Goal: Task Accomplishment & Management: Complete application form

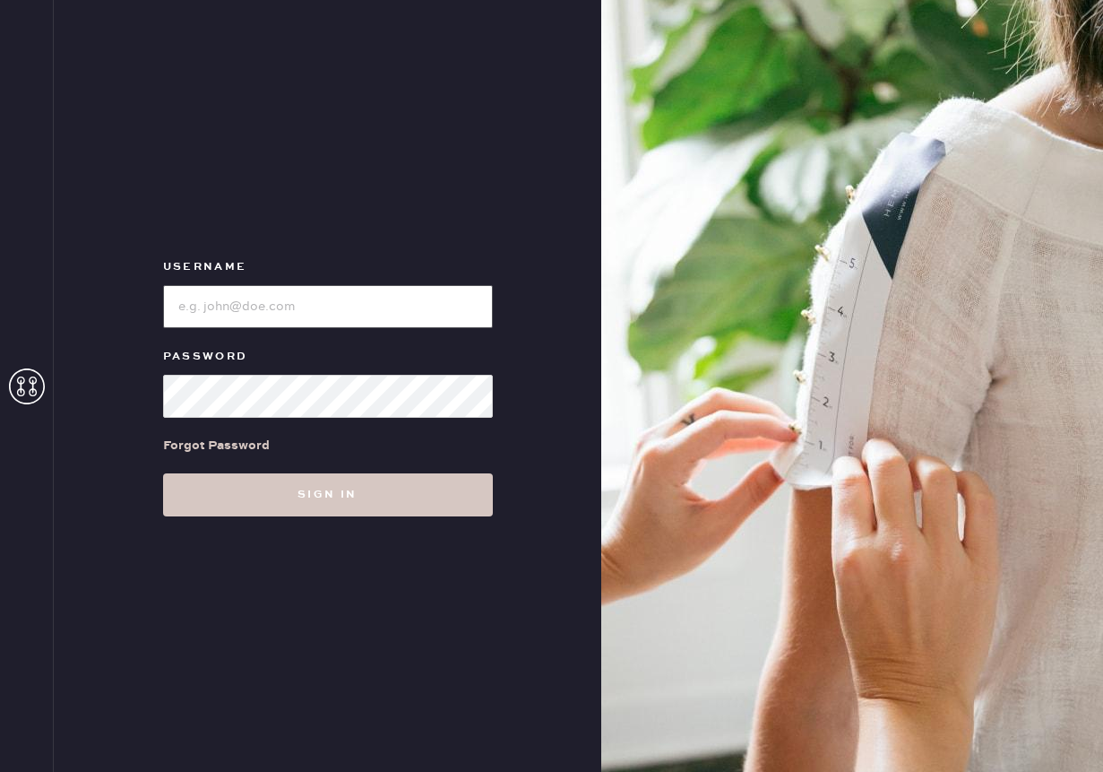
click at [354, 316] on input "loginName" at bounding box center [328, 306] width 330 height 43
type input "reformationnashville"
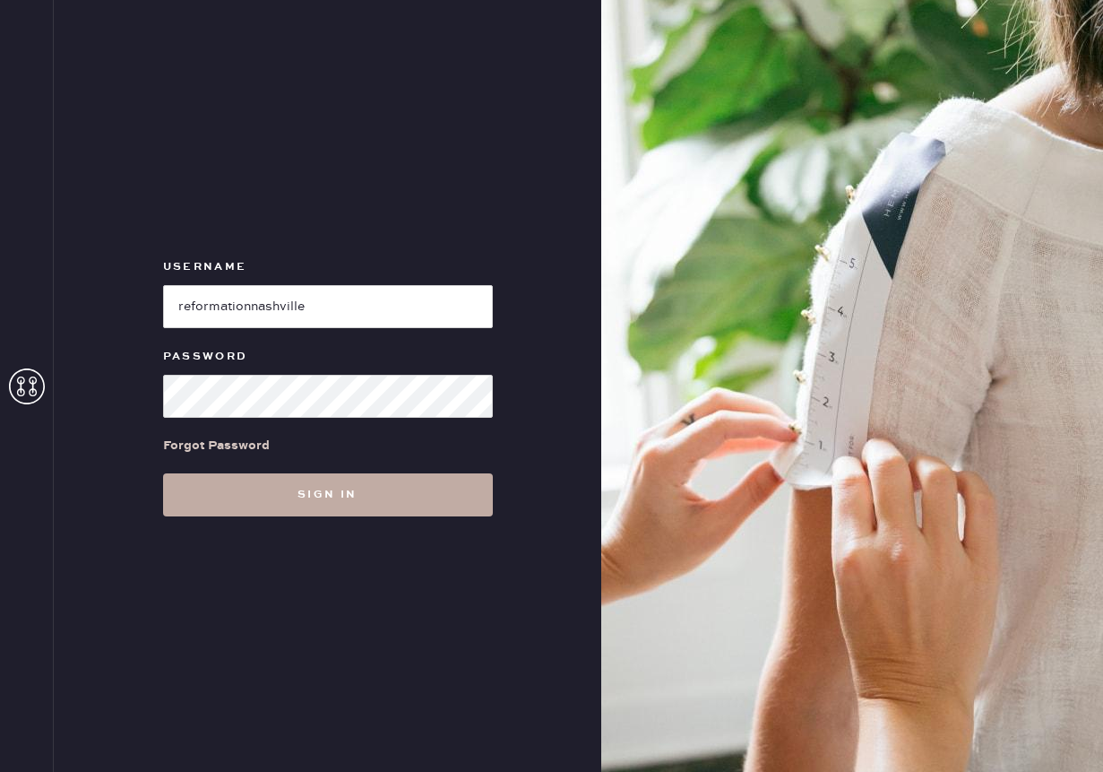
click at [413, 498] on button "Sign in" at bounding box center [328, 494] width 330 height 43
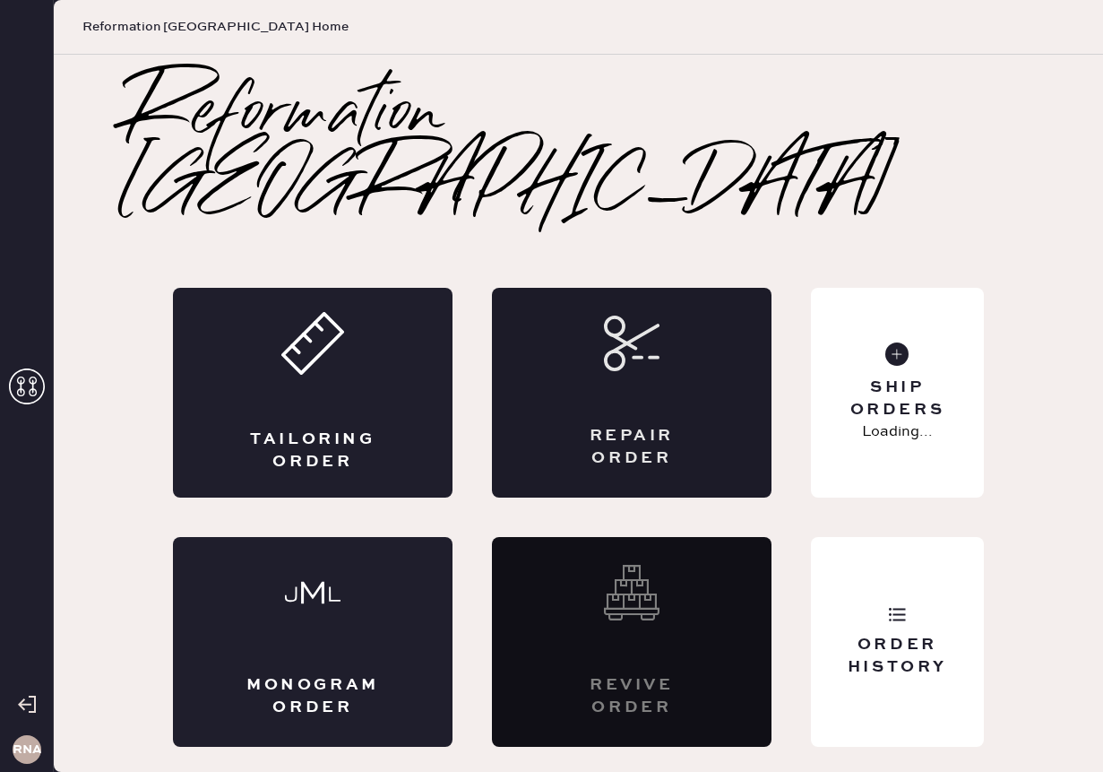
click at [628, 325] on icon at bounding box center [632, 344] width 56 height 56
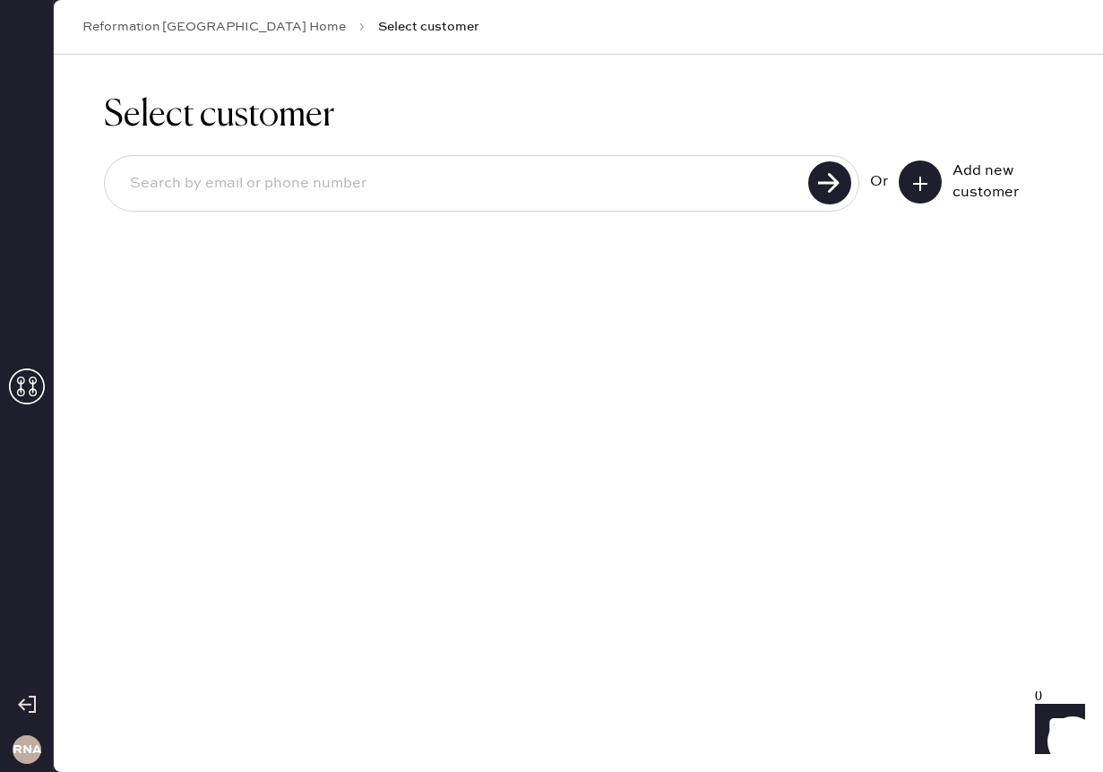
click at [930, 182] on button at bounding box center [920, 181] width 43 height 43
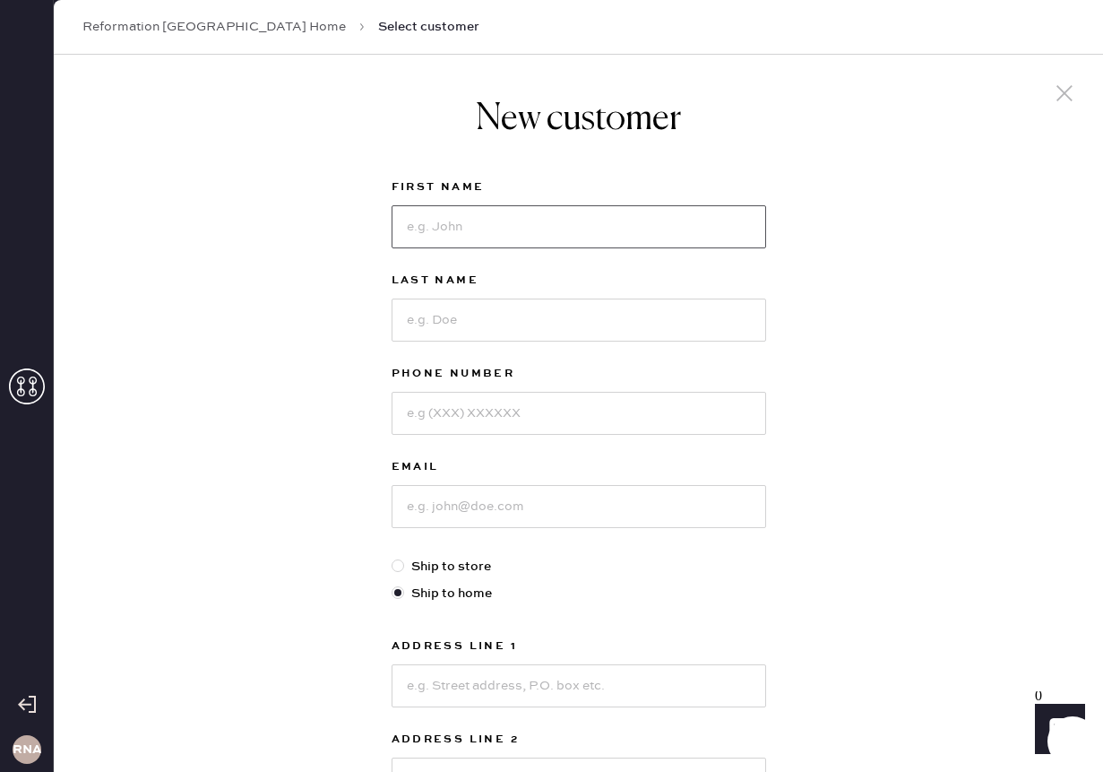
click at [690, 223] on input at bounding box center [579, 226] width 375 height 43
type input "[PERSON_NAME]"
type input "9124841132"
type input "[EMAIL_ADDRESS][DOMAIN_NAME]"
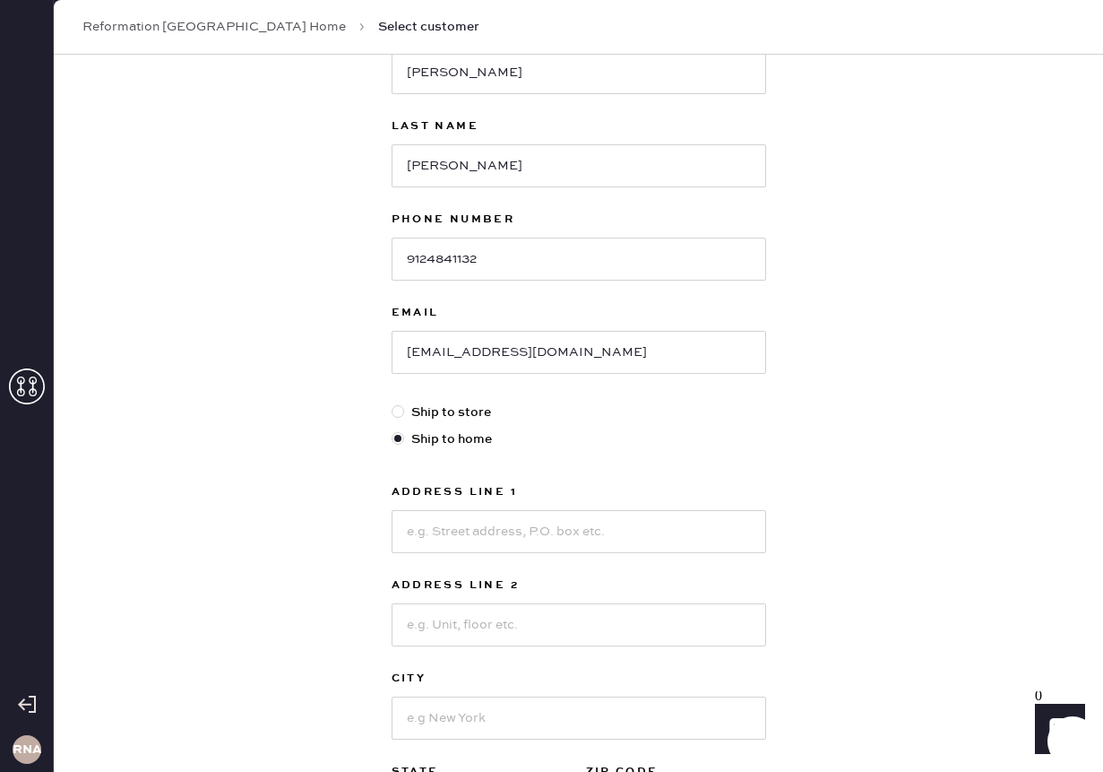
scroll to position [266, 0]
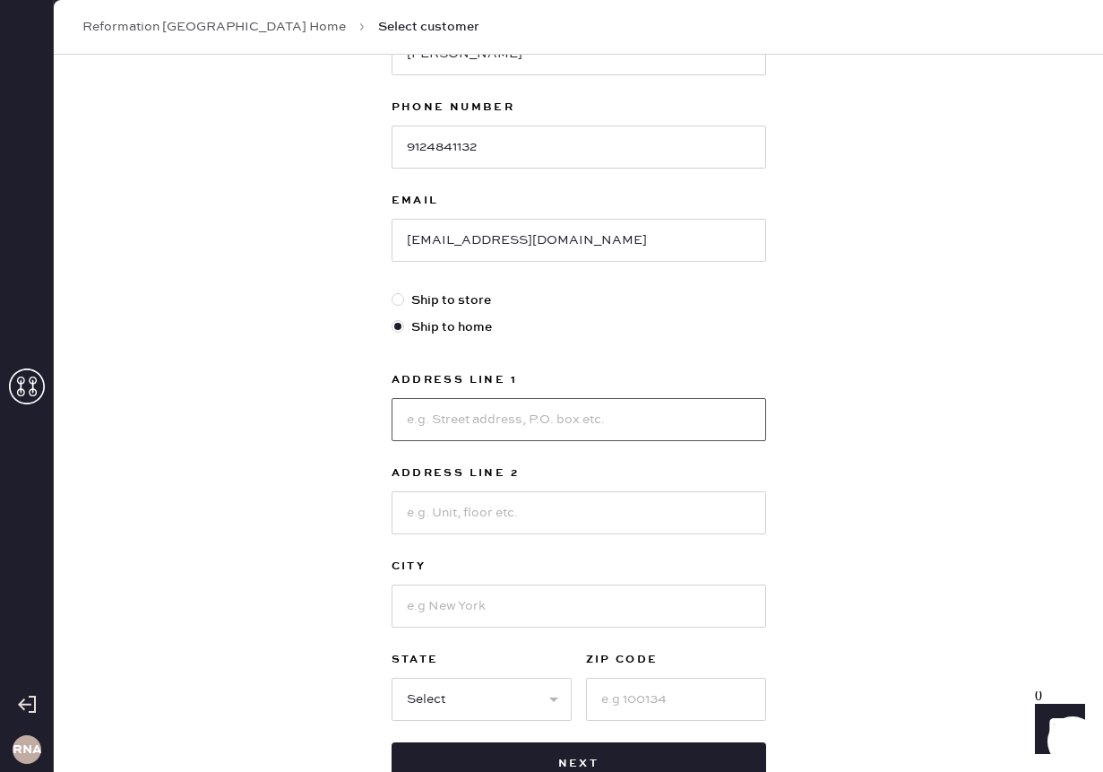
click at [463, 411] on input at bounding box center [579, 419] width 375 height 43
type input "[STREET_ADDRESS][PERSON_NAME]"
type input "[GEOGRAPHIC_DATA]"
click at [438, 710] on select "Select AK AL AR AZ CA CO CT [GEOGRAPHIC_DATA] DE FL [GEOGRAPHIC_DATA] HI [GEOGR…" at bounding box center [482, 699] width 180 height 43
select select "TN"
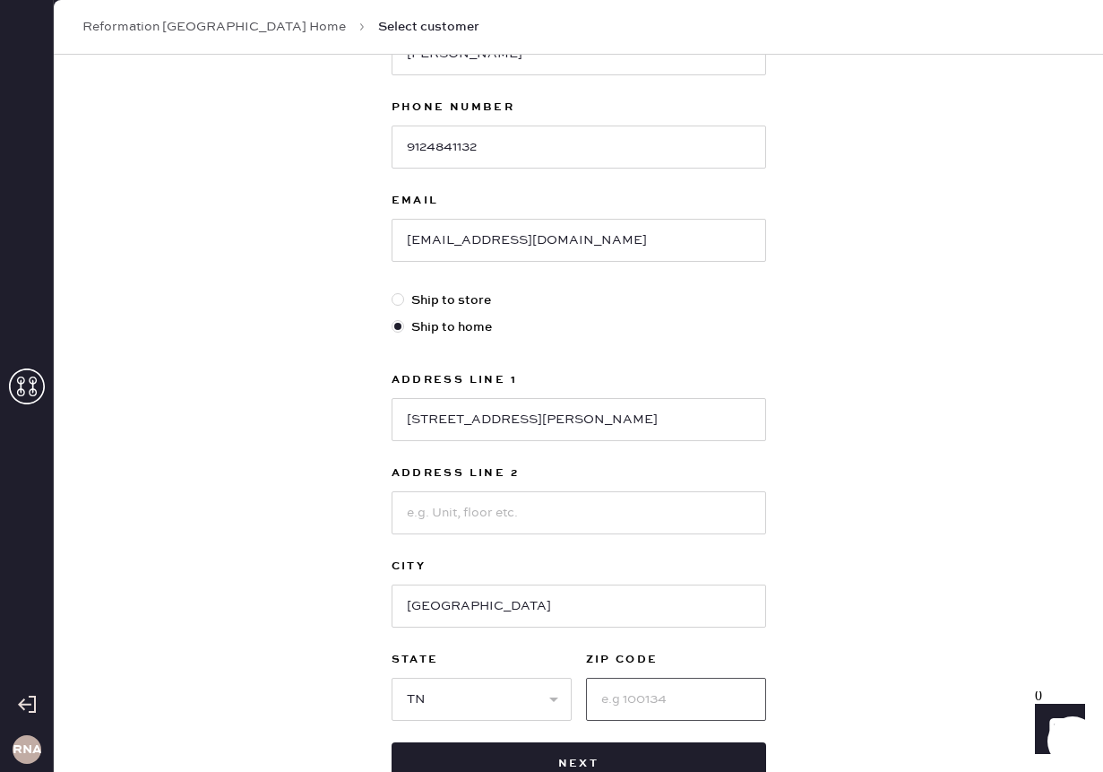
click at [590, 688] on input at bounding box center [676, 699] width 180 height 43
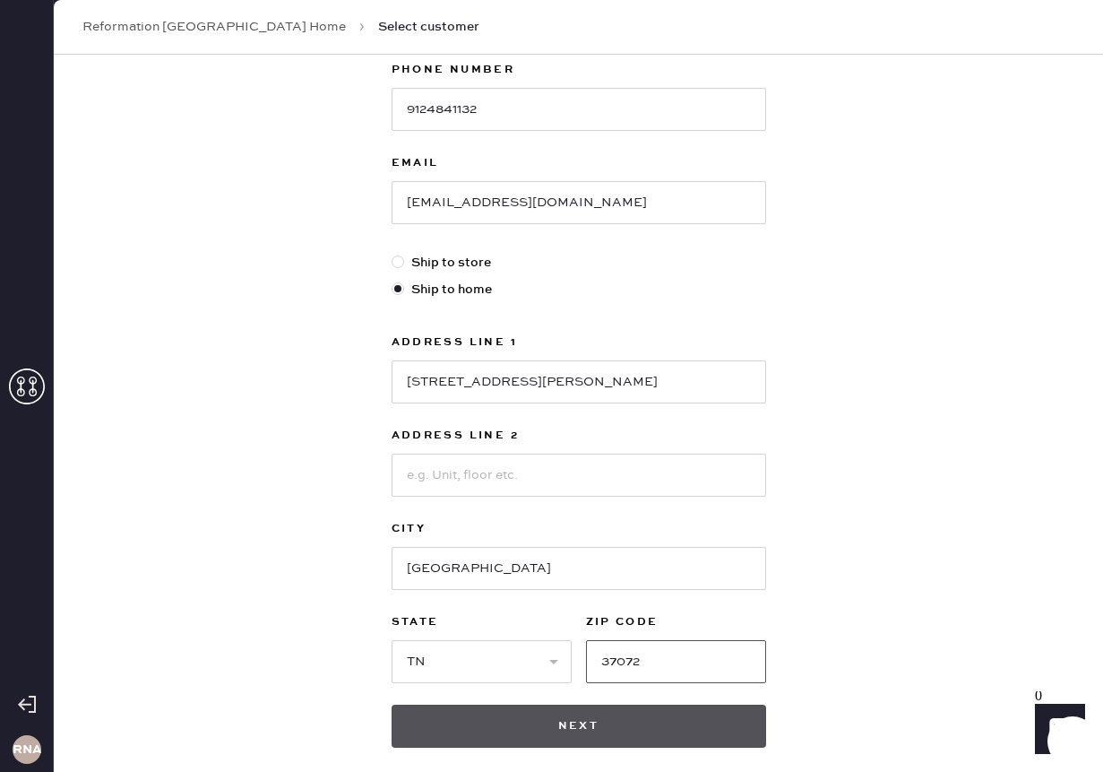
type input "37072"
click at [604, 716] on button "Next" at bounding box center [579, 726] width 375 height 43
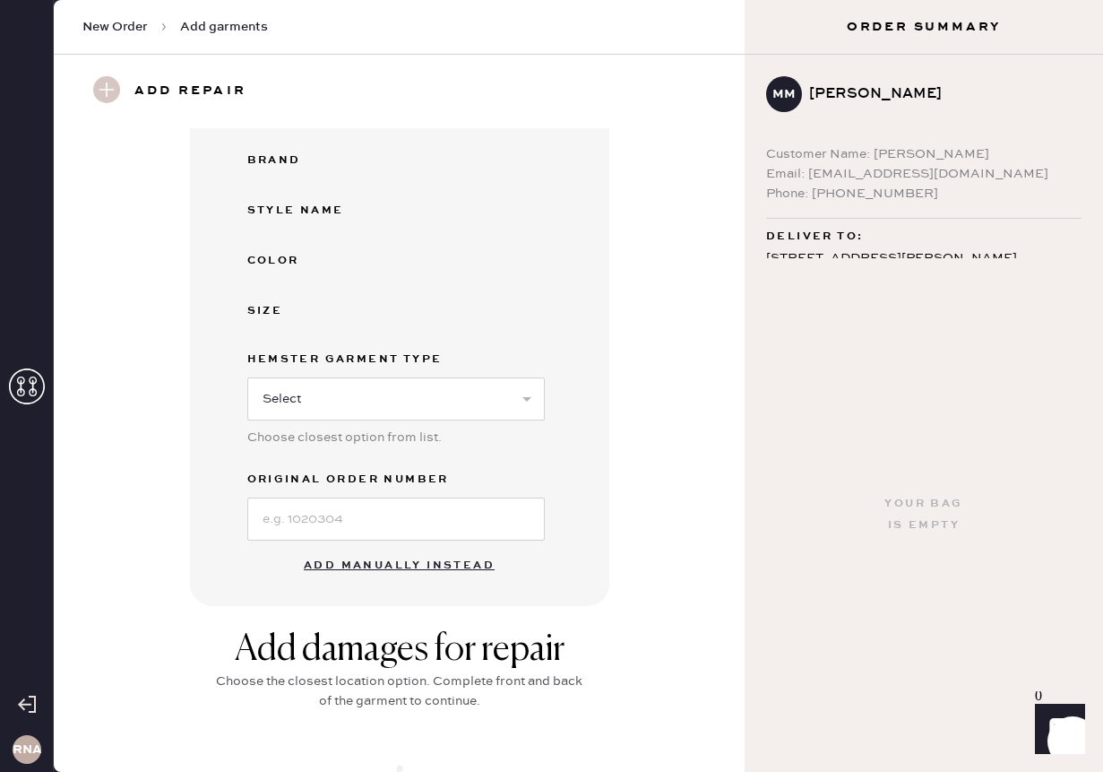
scroll to position [260, 0]
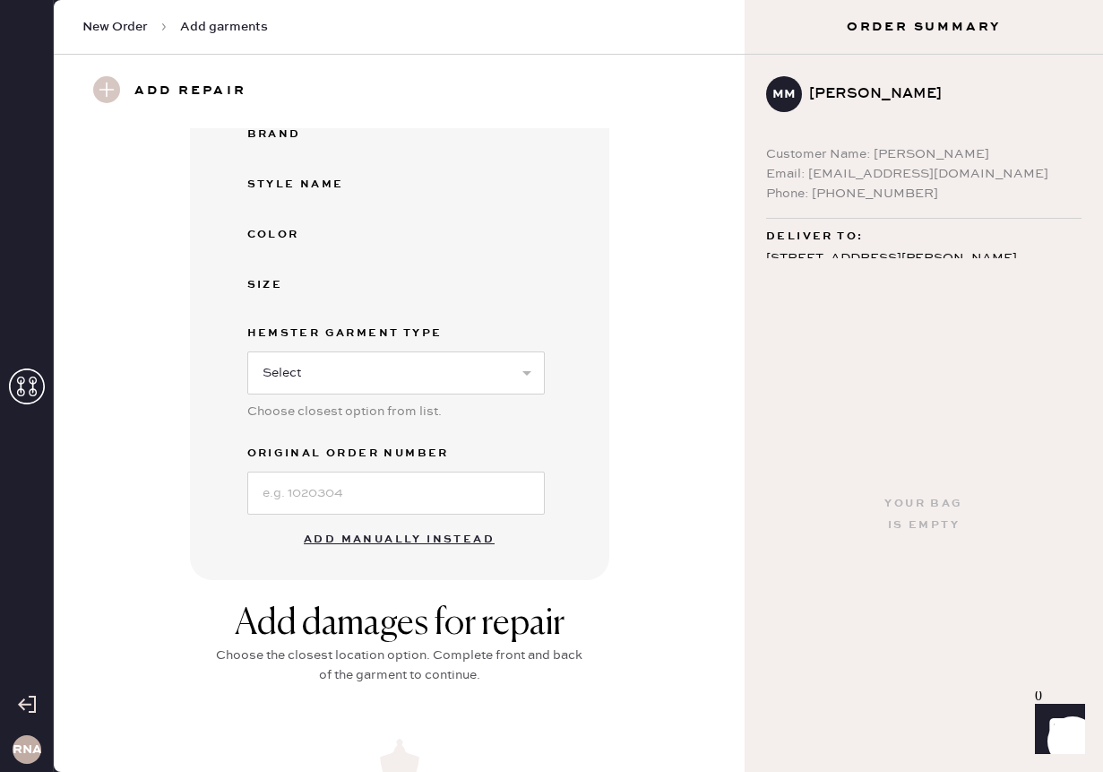
click at [423, 544] on button "Add manually instead" at bounding box center [399, 540] width 212 height 36
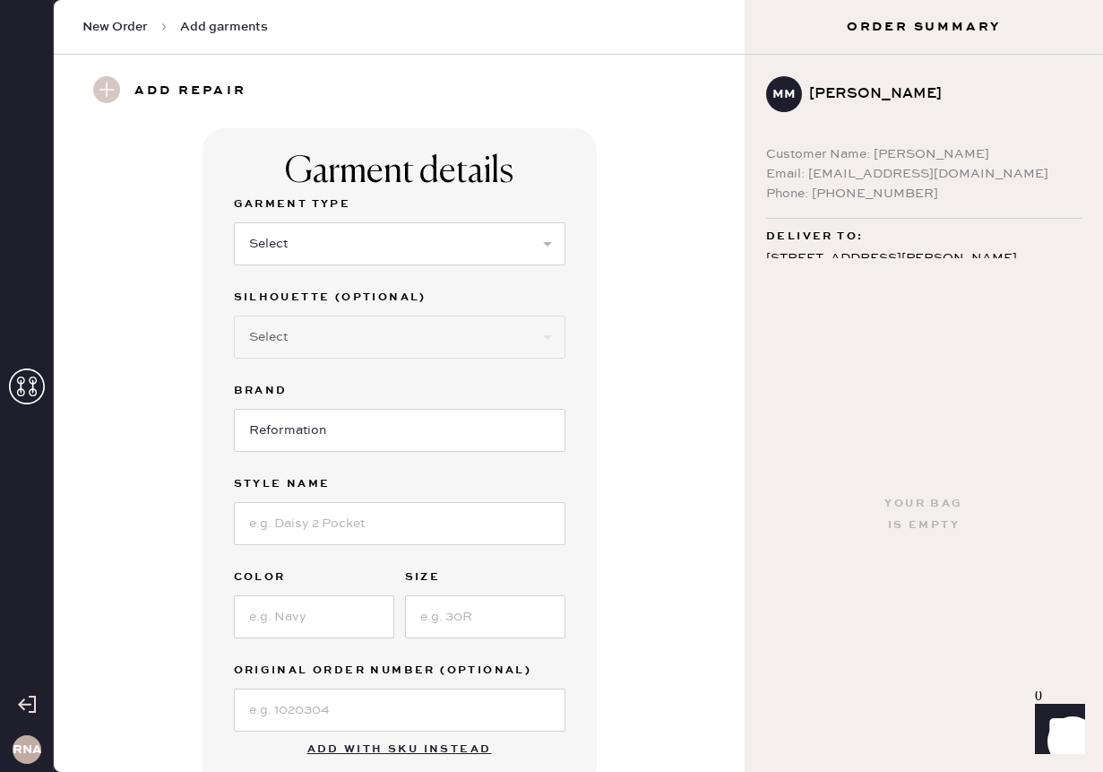
scroll to position [2, 0]
click at [379, 238] on select "Select Basic Skirt Jeans Leggings Pants Shorts Basic Sleeved Dress Basic Sleeve…" at bounding box center [400, 242] width 332 height 43
select select "11"
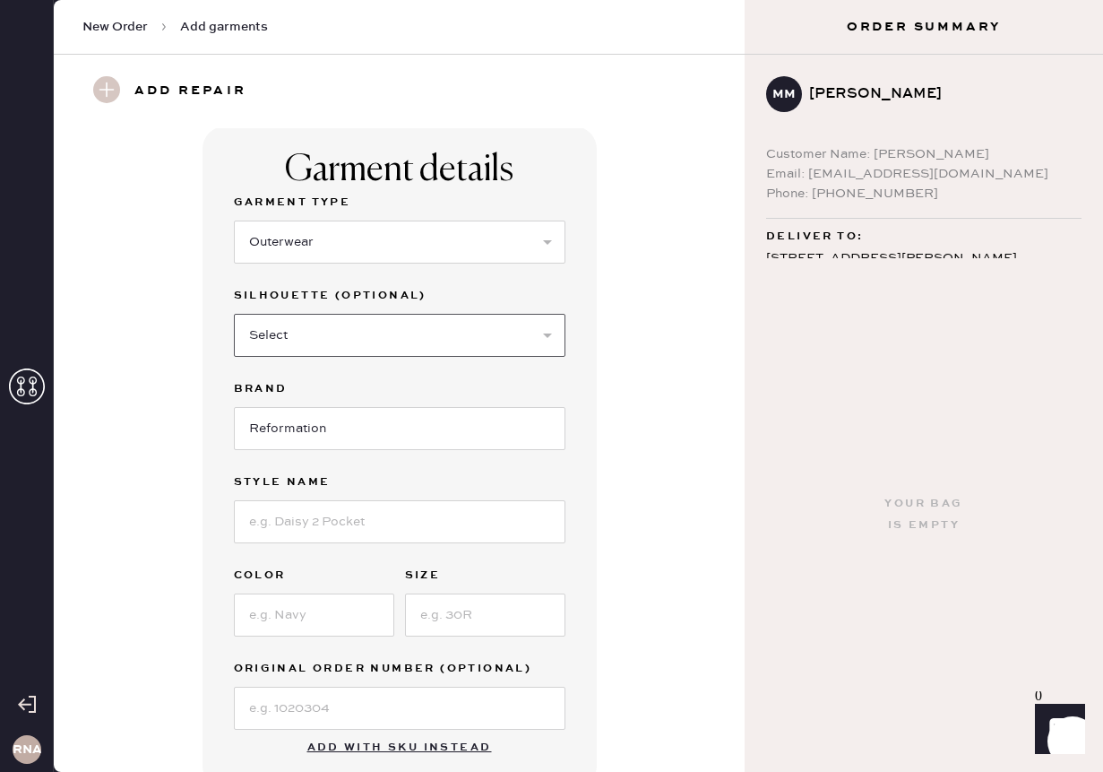
click at [413, 333] on select "Select Coat Casual Jacket Blazer Other" at bounding box center [400, 335] width 332 height 43
select select "48"
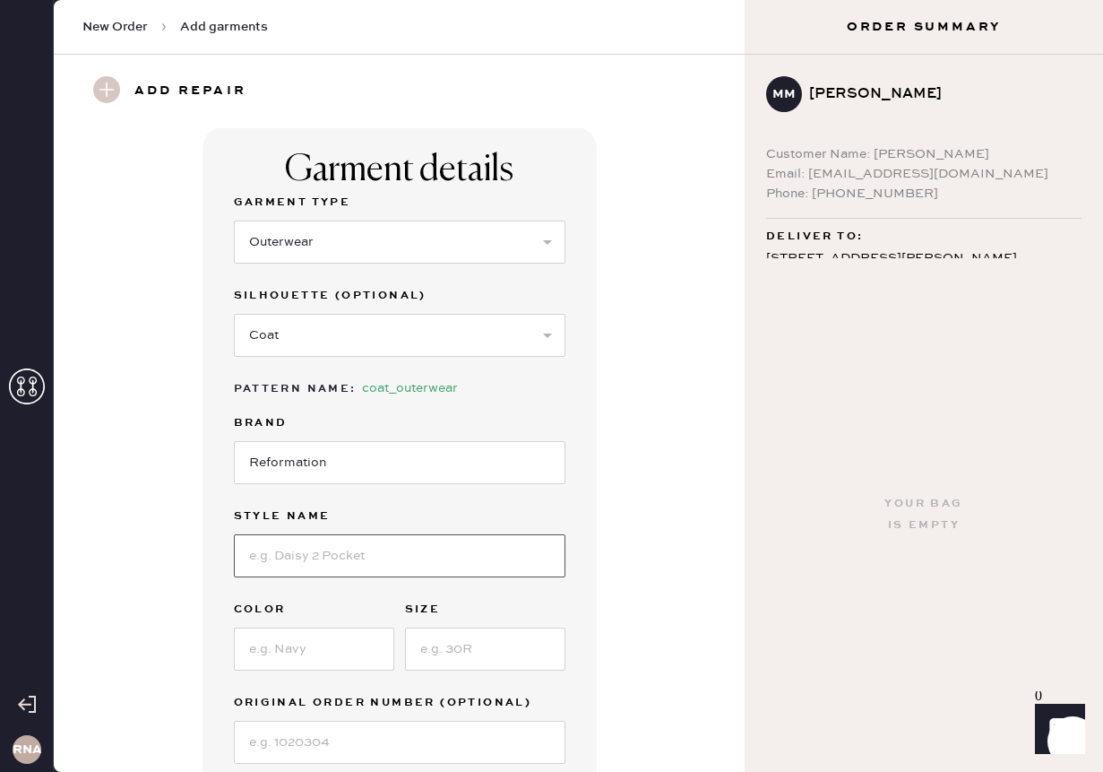
click at [406, 563] on input at bounding box center [400, 555] width 332 height 43
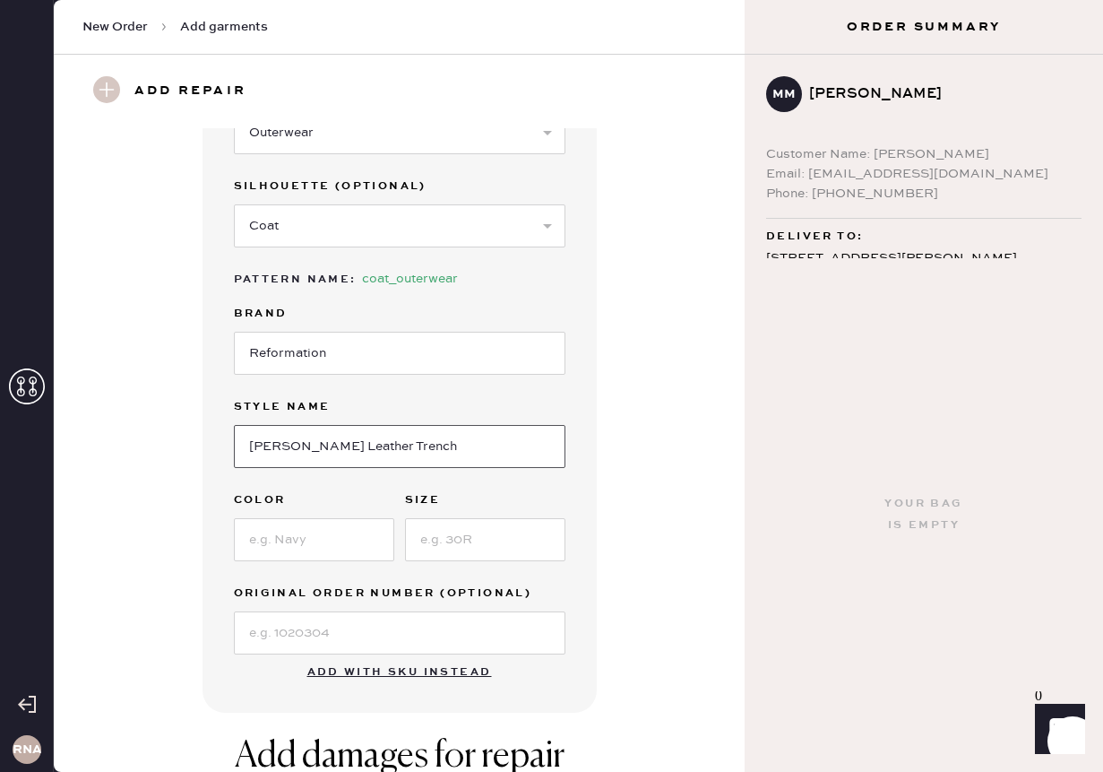
scroll to position [136, 0]
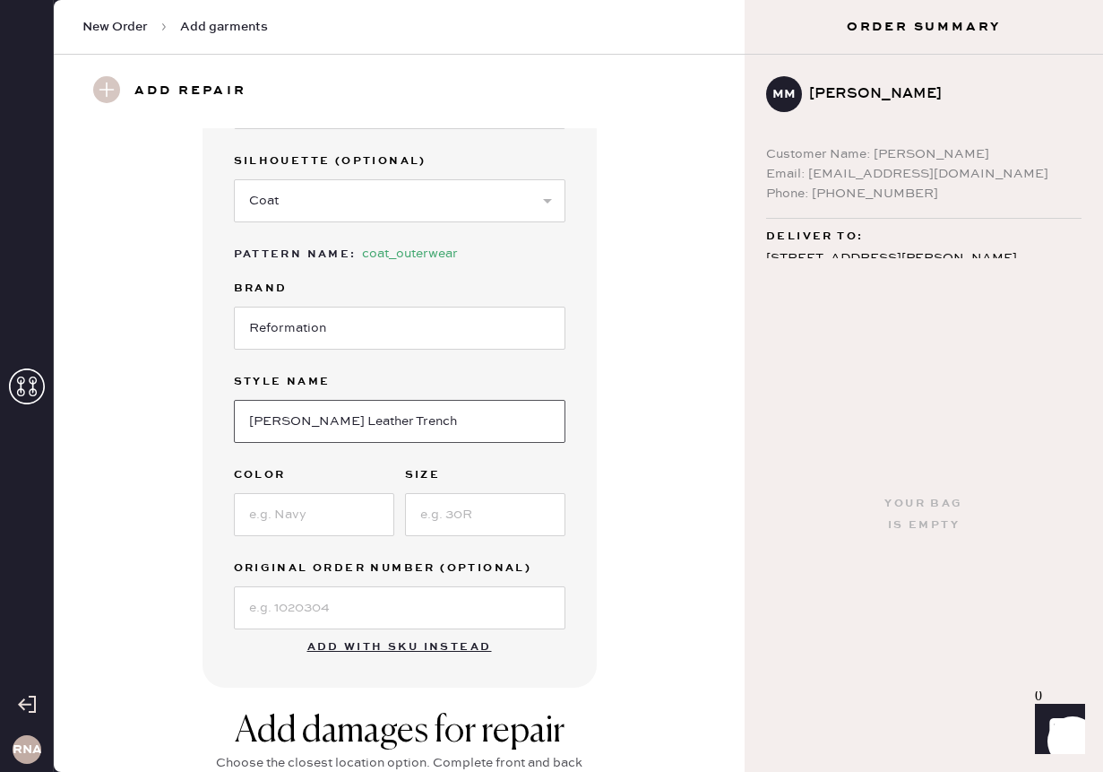
type input "[PERSON_NAME] Leather Trench"
click at [310, 502] on input at bounding box center [314, 514] width 160 height 43
drag, startPoint x: 347, startPoint y: 513, endPoint x: 230, endPoint y: 513, distance: 116.5
click at [230, 513] on div "Garment details Garment Type Select Basic Skirt Jeans Leggings Pants Shorts Bas…" at bounding box center [400, 340] width 394 height 696
type input "Oat Distressed"
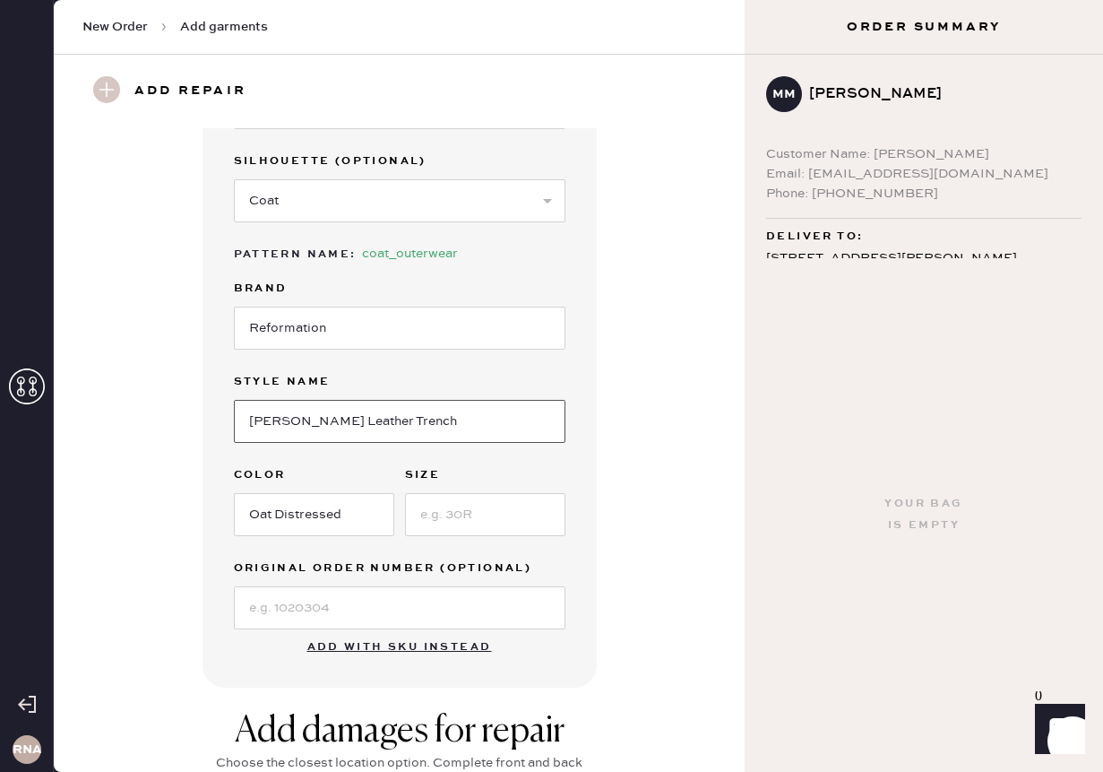
click at [458, 428] on input "[PERSON_NAME] Leather Trench" at bounding box center [400, 421] width 332 height 43
paste input "Oat Distressed"
type input "[DEMOGRAPHIC_DATA][PERSON_NAME] Leather Trench - Oat Distressed"
click at [358, 507] on input "Oat Distressed" at bounding box center [314, 514] width 160 height 43
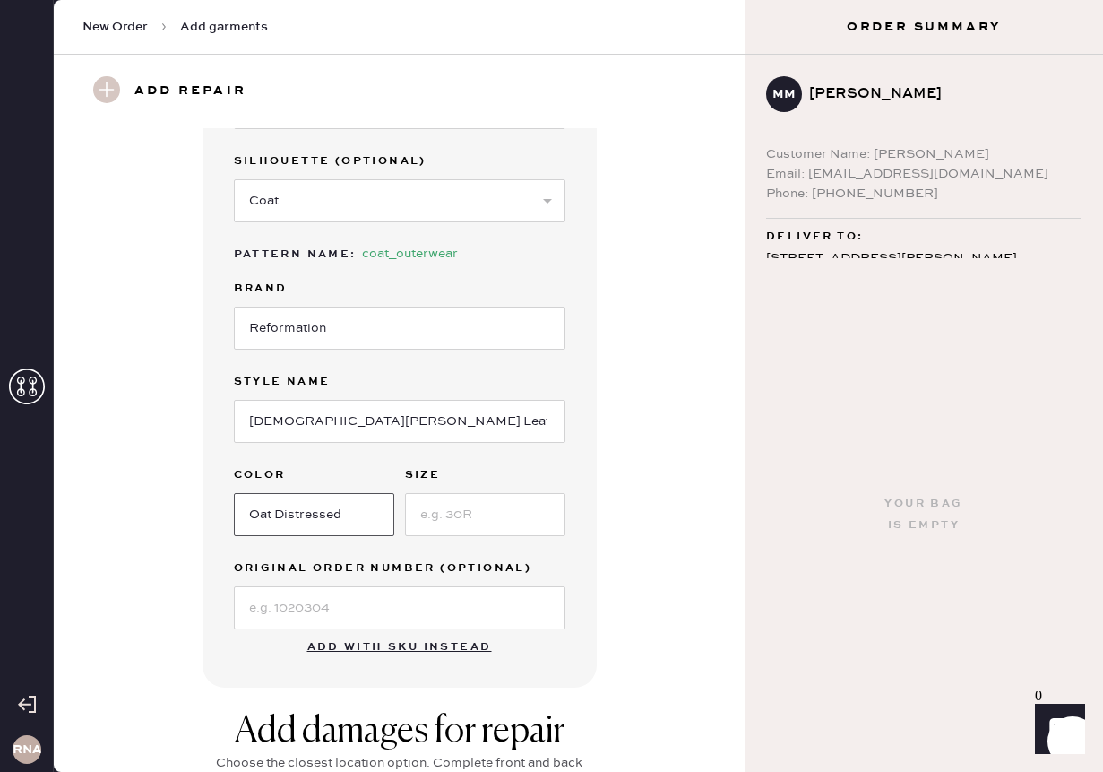
click at [358, 507] on input "Oat Distressed" at bounding box center [314, 514] width 160 height 43
type input "Mole"
click at [510, 515] on input at bounding box center [485, 514] width 160 height 43
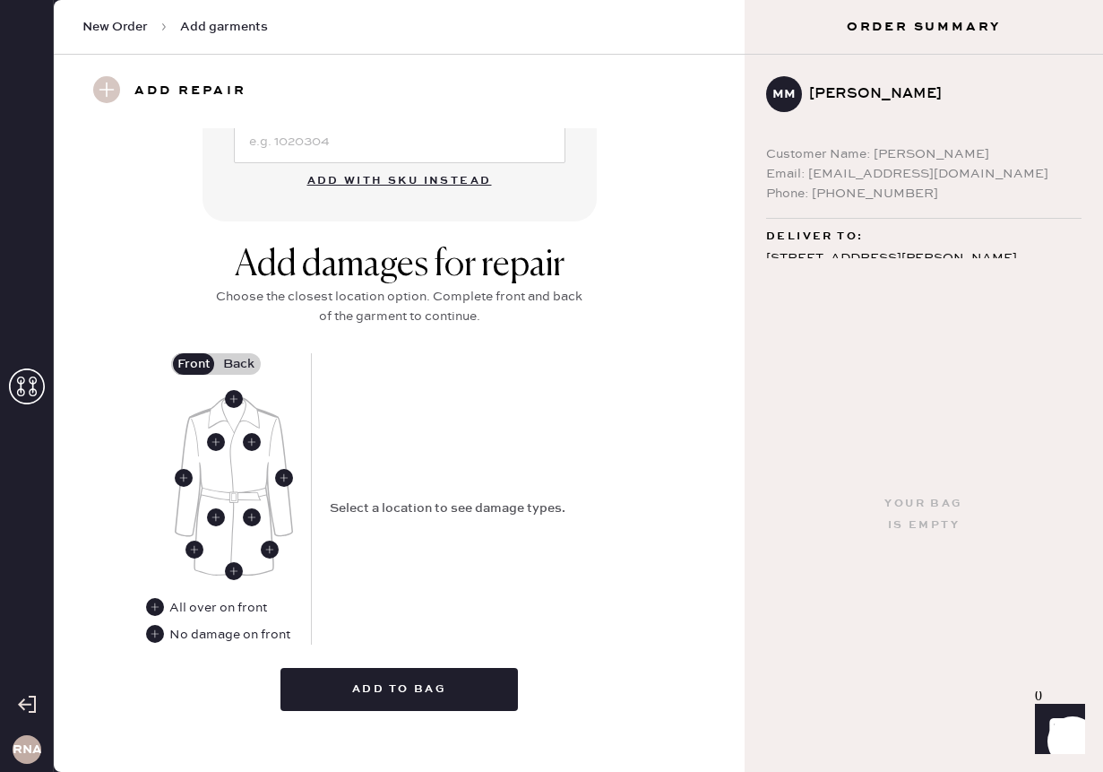
scroll to position [610, 0]
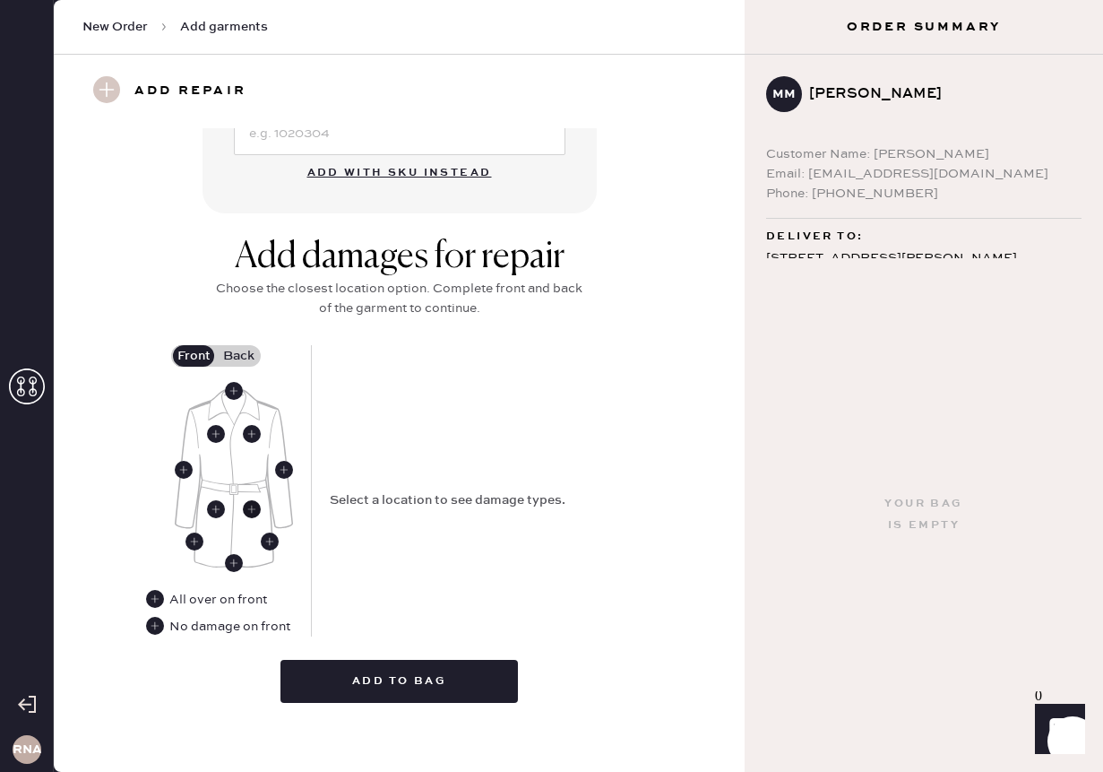
type input "Small"
click at [249, 512] on use at bounding box center [252, 509] width 18 height 18
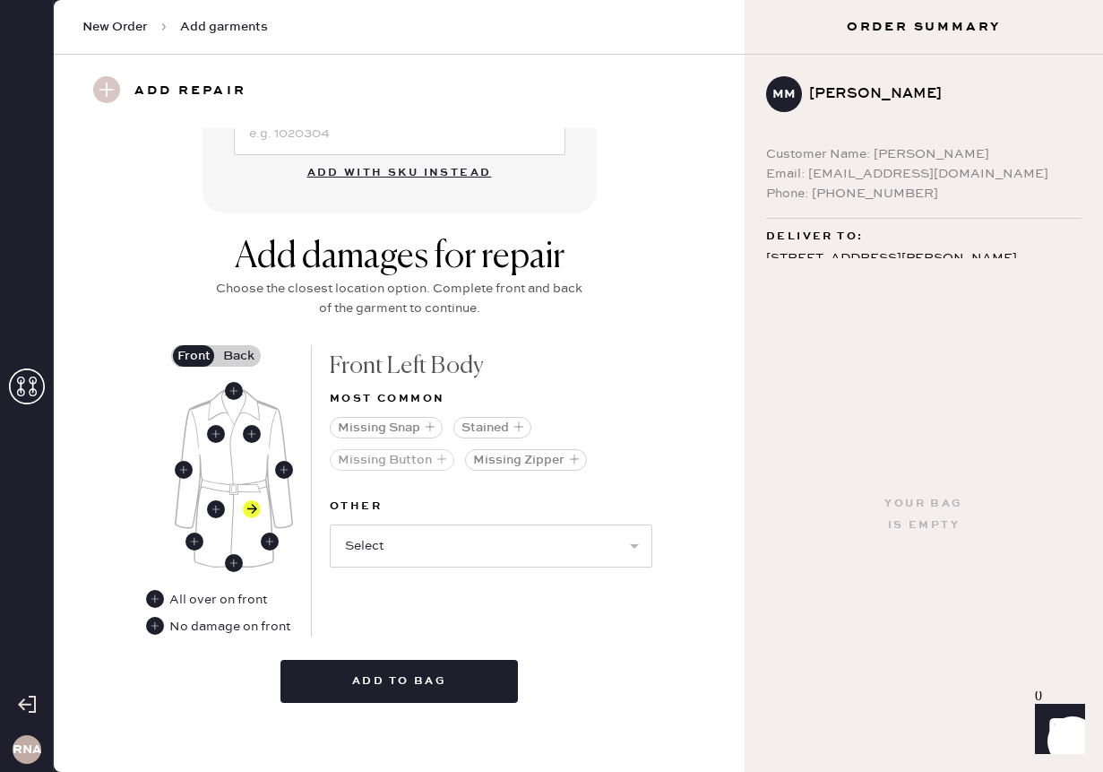
click at [386, 463] on button "Missing Button" at bounding box center [392, 460] width 125 height 22
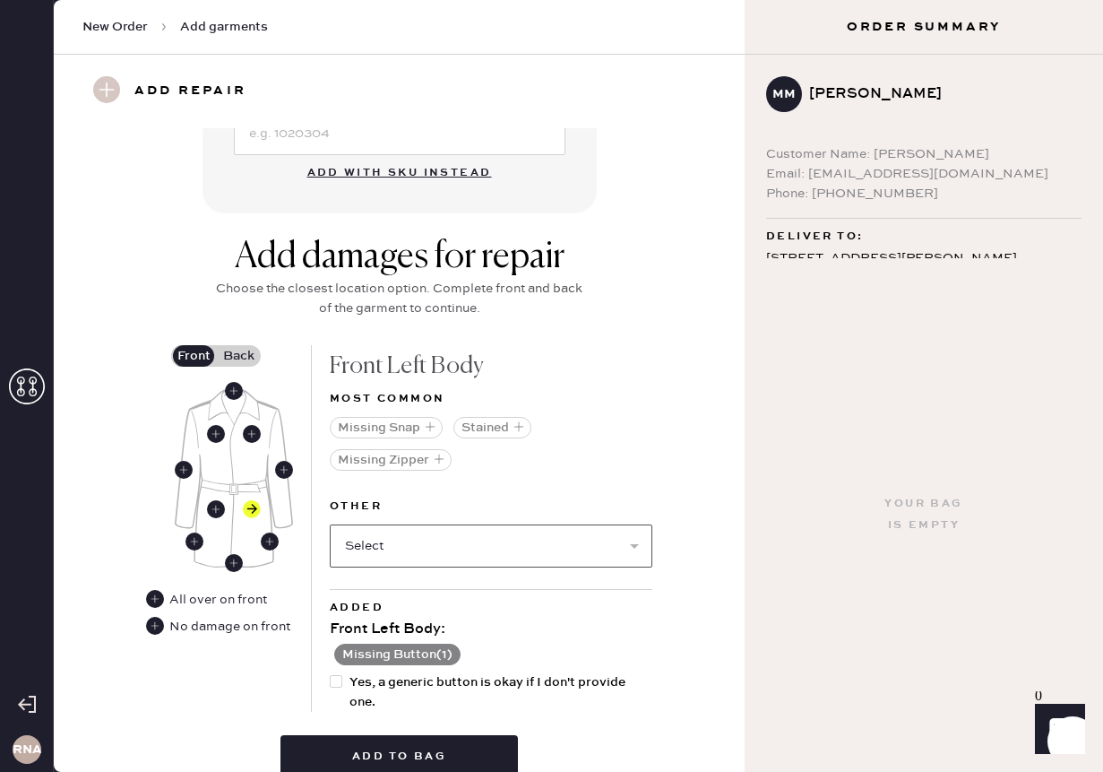
click at [457, 550] on select "Select Broken / Ripped Hem Broken Beads Broken Belt Loop Broken Button Broken E…" at bounding box center [491, 545] width 323 height 43
select select "1545"
select select
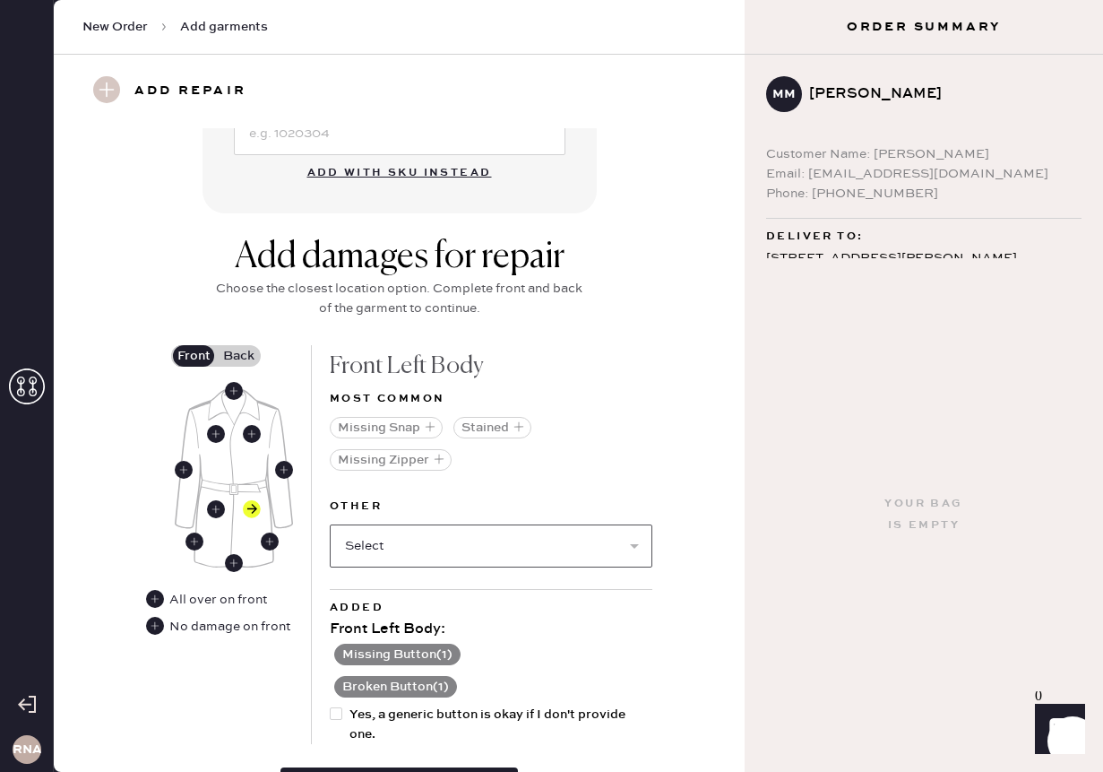
scroll to position [727, 0]
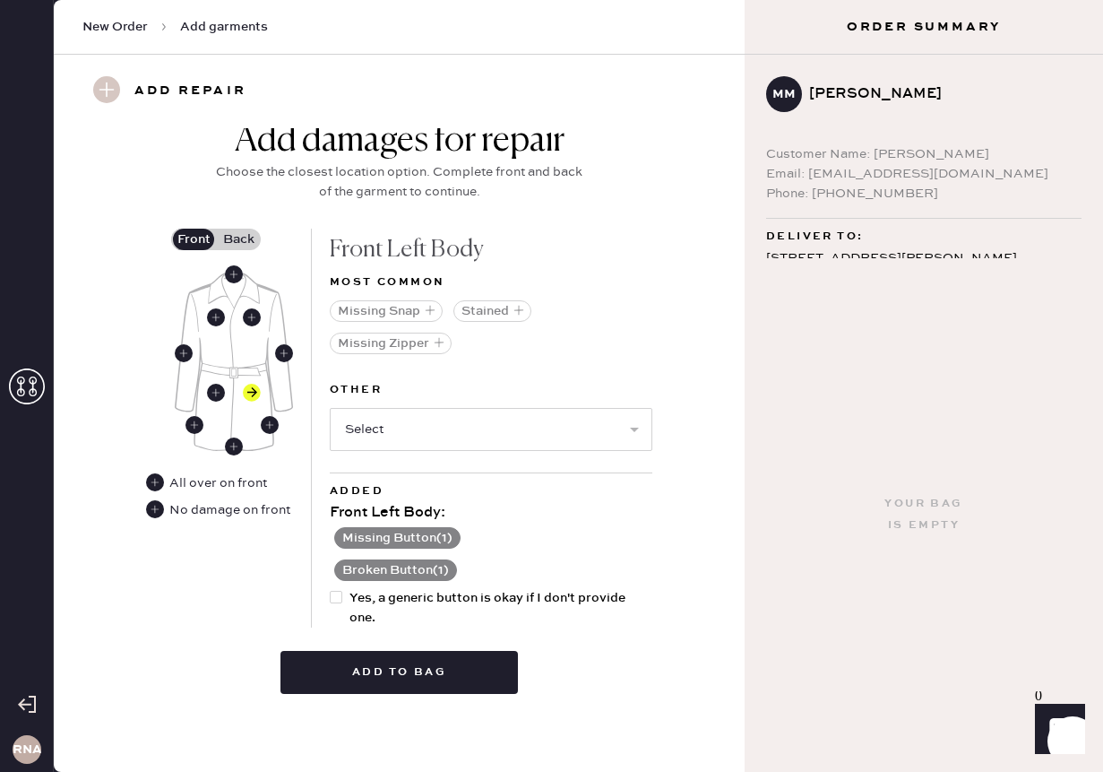
click at [415, 598] on span "Yes, a generic button is okay if I don't provide one." at bounding box center [501, 607] width 303 height 39
click at [331, 589] on input "Yes, a generic button is okay if I don't provide one." at bounding box center [330, 588] width 1 height 1
checkbox input "true"
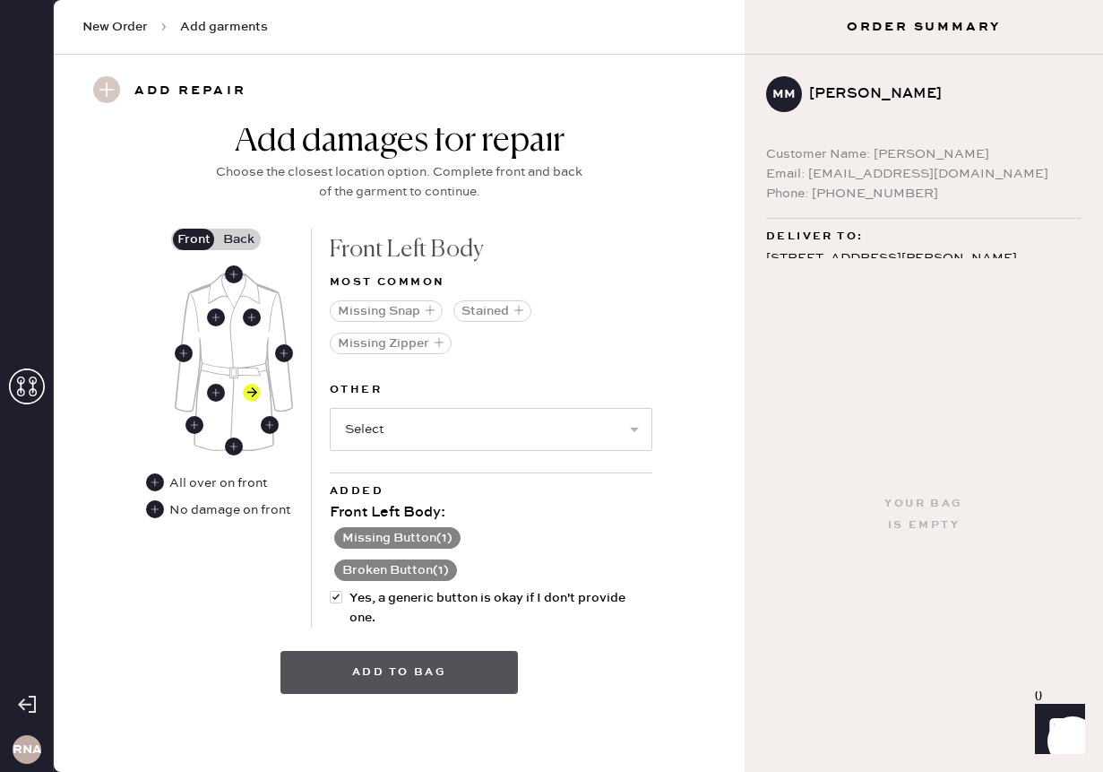
click at [404, 671] on button "Add to bag" at bounding box center [400, 672] width 238 height 43
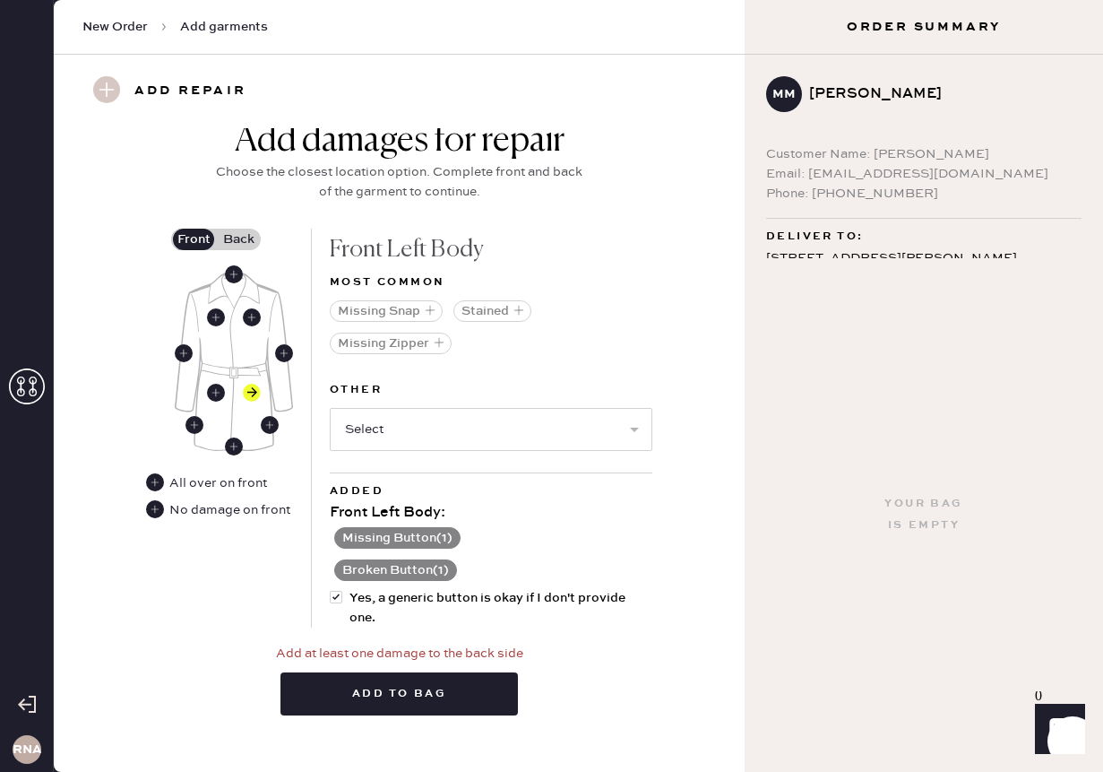
click at [224, 238] on label "Back" at bounding box center [238, 240] width 45 height 22
click at [238, 239] on input "Back" at bounding box center [238, 239] width 0 height 0
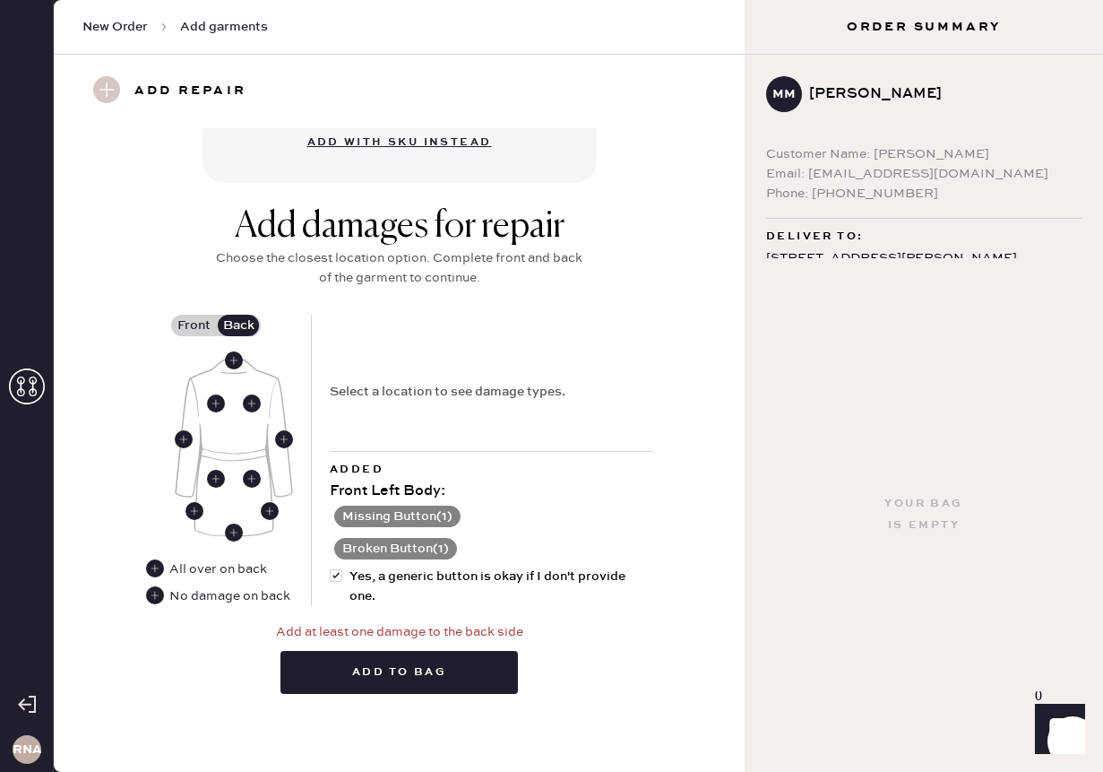
click at [222, 593] on div "No damage on back" at bounding box center [229, 596] width 121 height 20
click at [158, 594] on use at bounding box center [155, 595] width 18 height 18
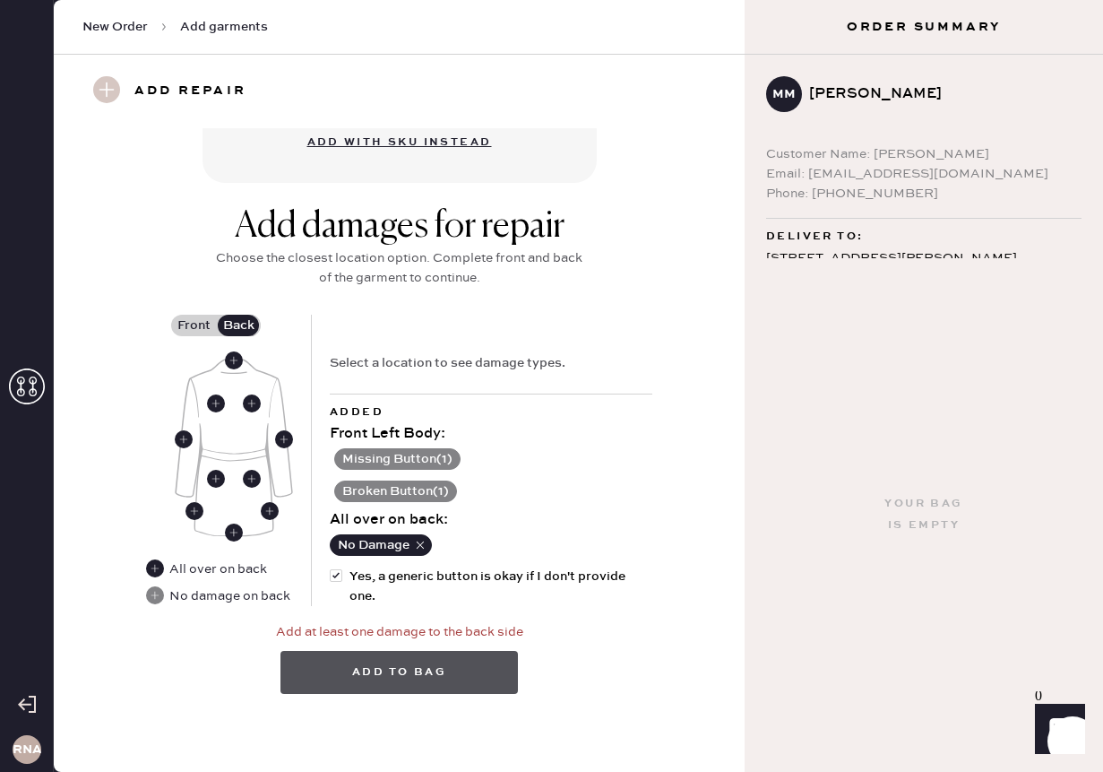
click at [437, 682] on button "Add to bag" at bounding box center [400, 672] width 238 height 43
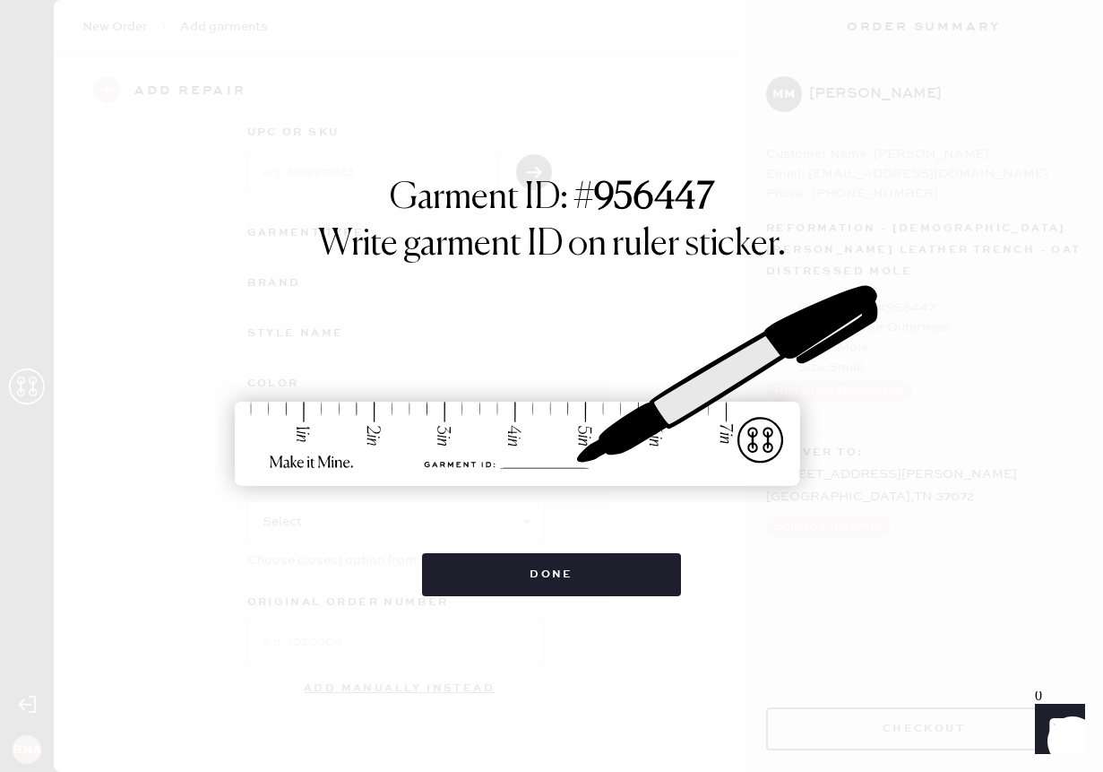
scroll to position [110, 0]
click at [562, 583] on button "Done" at bounding box center [551, 574] width 259 height 43
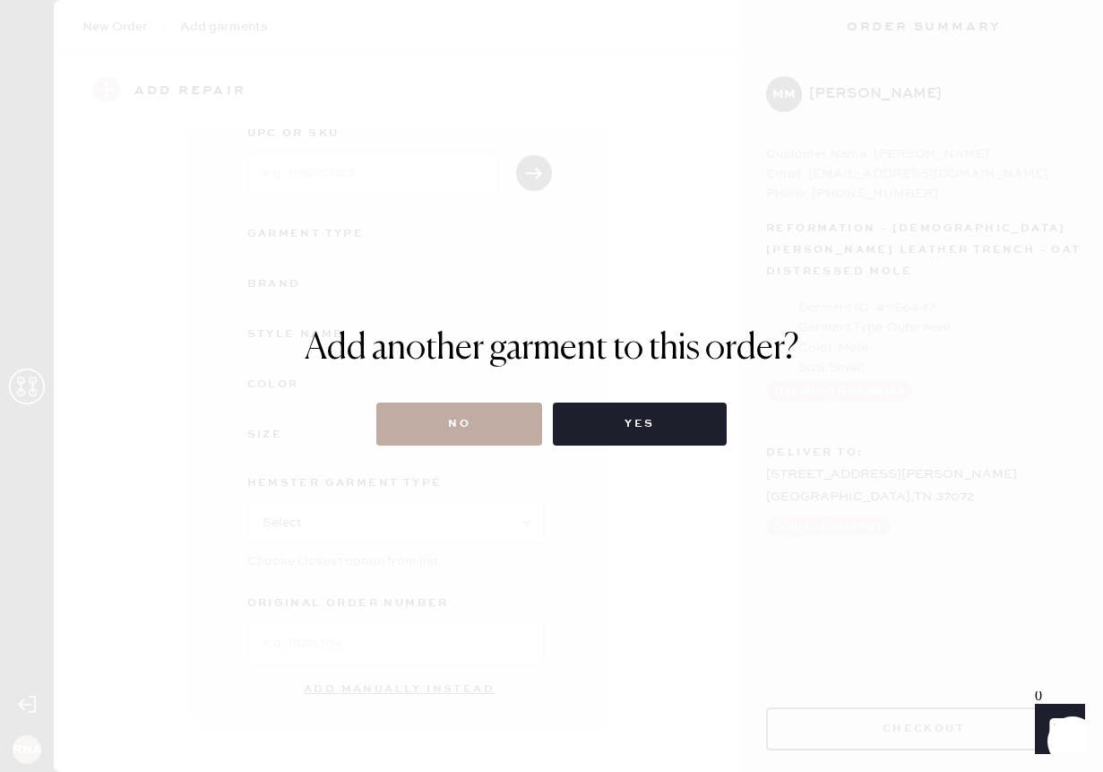
click at [474, 427] on button "No" at bounding box center [459, 423] width 166 height 43
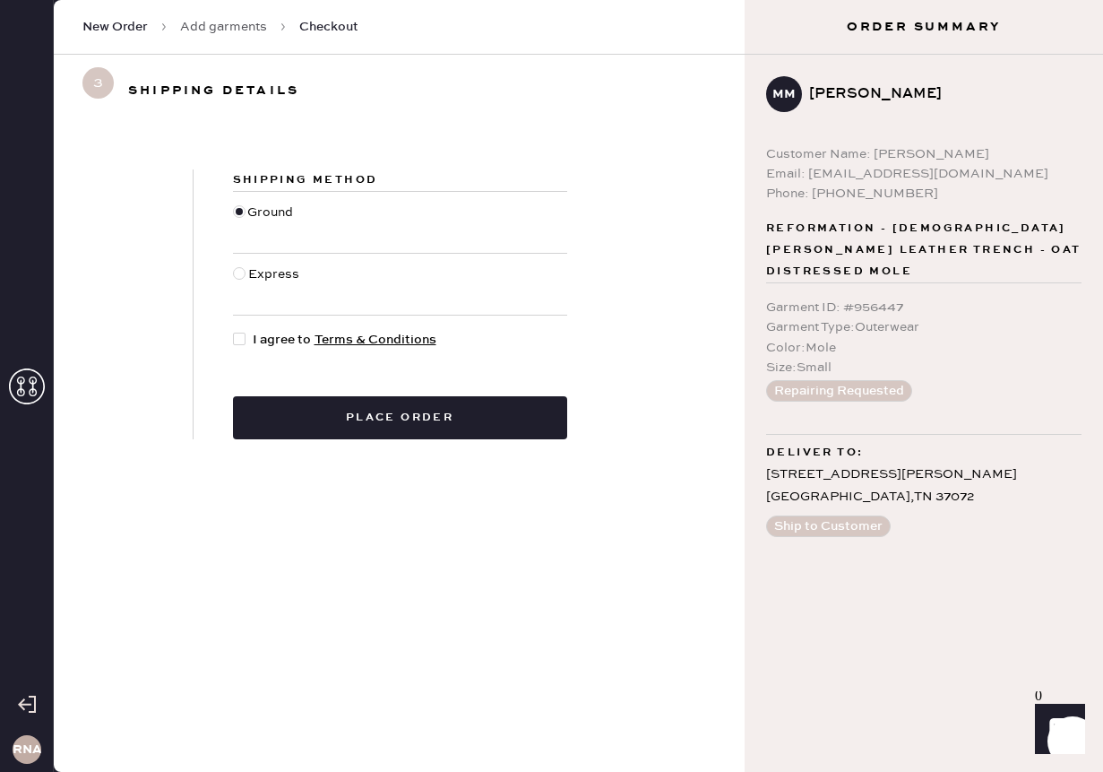
click at [257, 333] on span "I agree to Terms & Conditions" at bounding box center [345, 340] width 184 height 20
click at [234, 331] on input "I agree to Terms & Conditions" at bounding box center [233, 330] width 1 height 1
checkbox input "true"
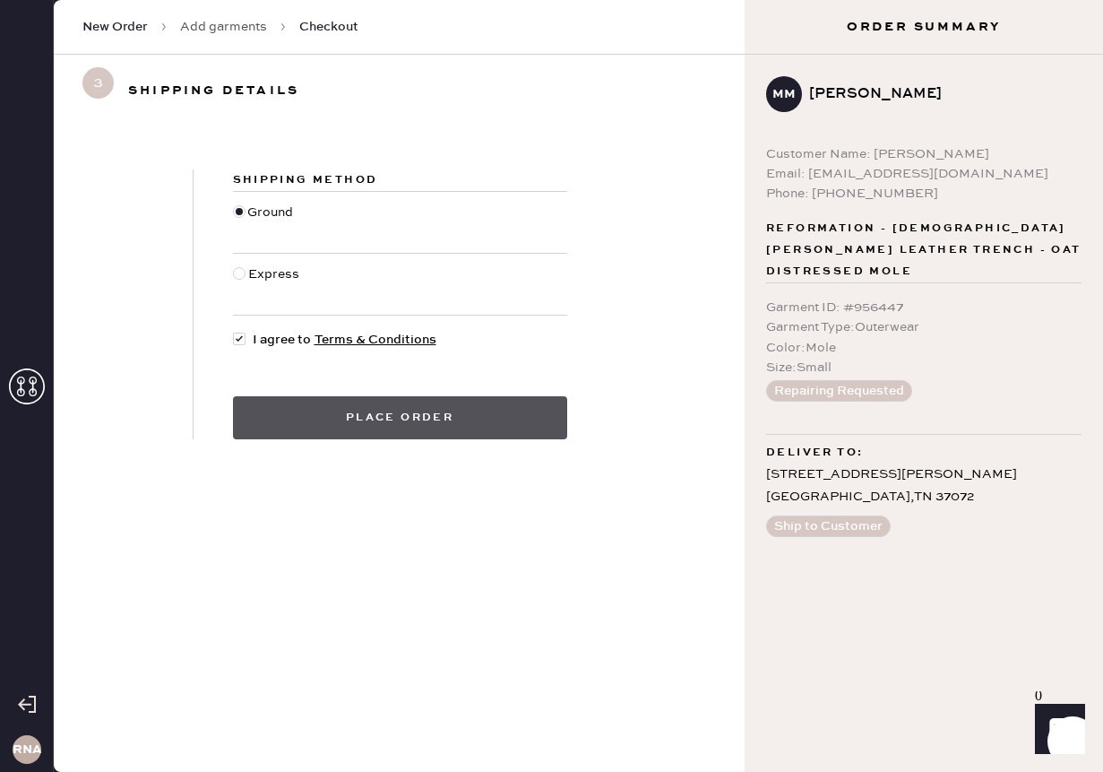
click at [401, 418] on button "Place order" at bounding box center [400, 417] width 334 height 43
